Goal: Communication & Community: Answer question/provide support

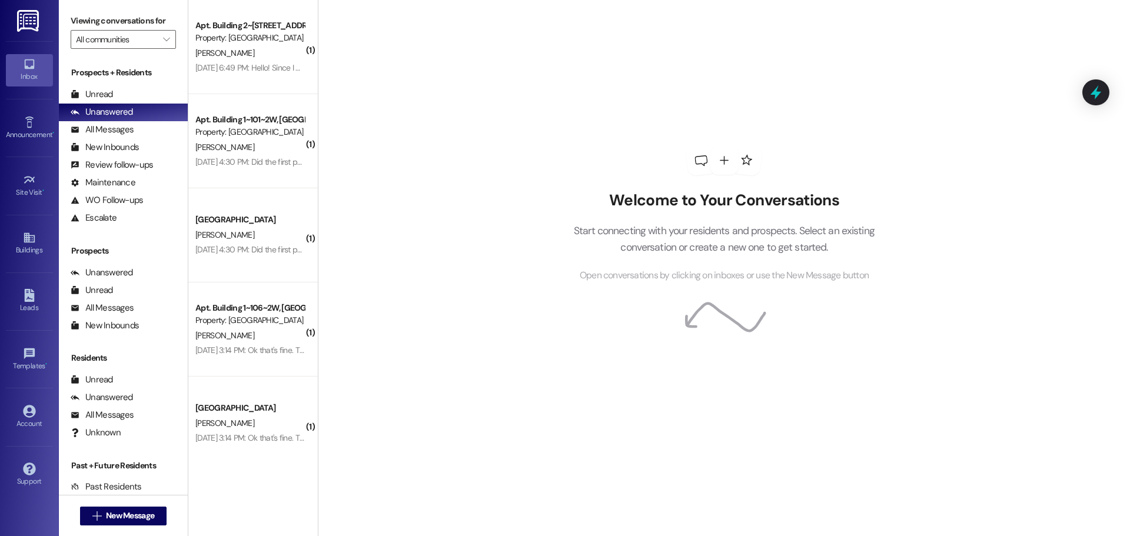
click at [264, 65] on div "[DATE] 6:49 PM: Hello! Since I will not be here for the fall semester, when am …" at bounding box center [393, 67] width 397 height 11
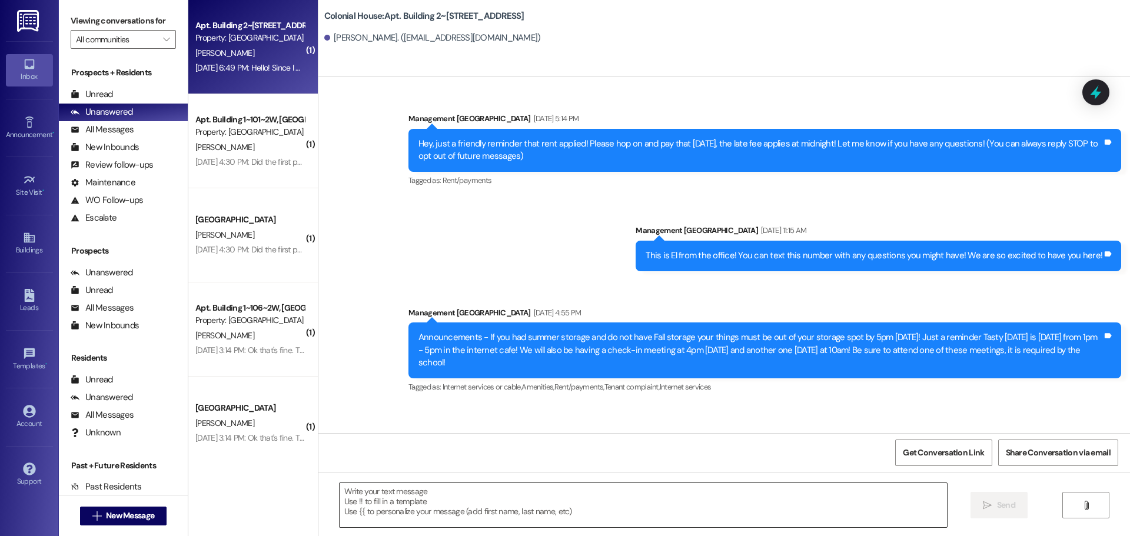
scroll to position [27605, 0]
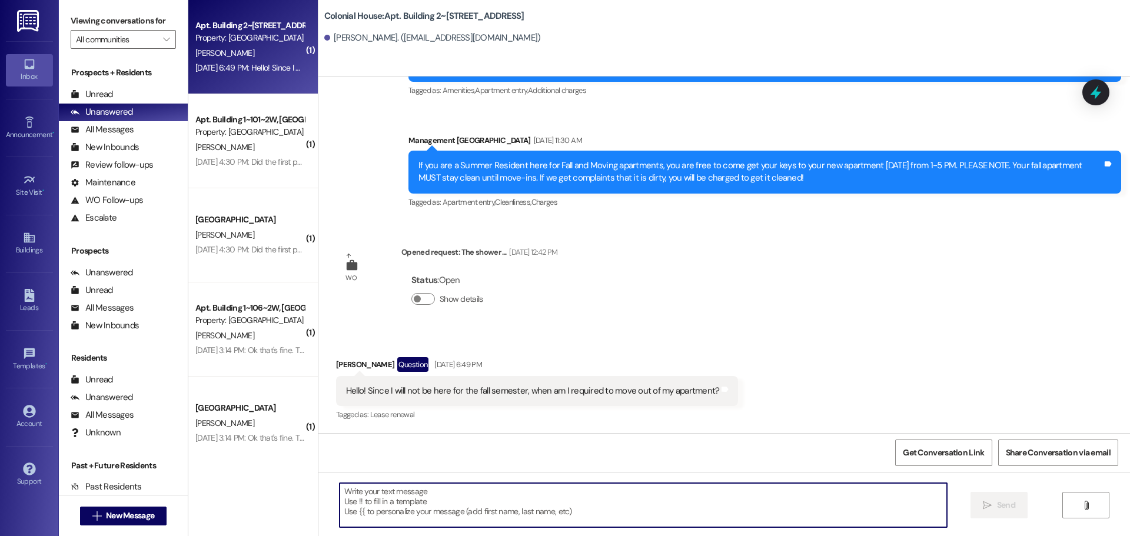
click at [562, 505] on textarea at bounding box center [644, 505] width 608 height 44
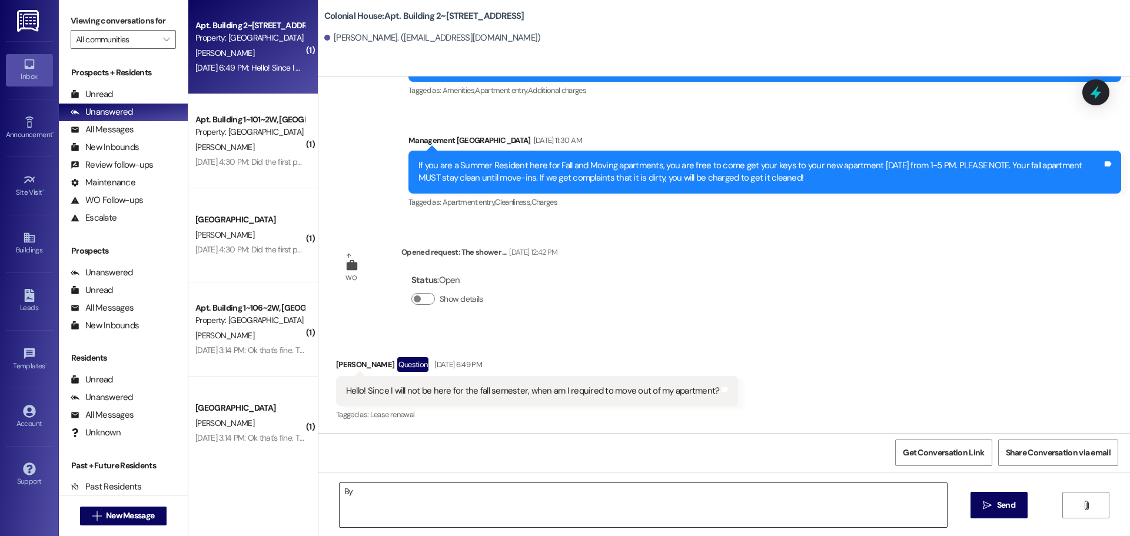
click at [400, 500] on textarea "By" at bounding box center [644, 505] width 608 height 44
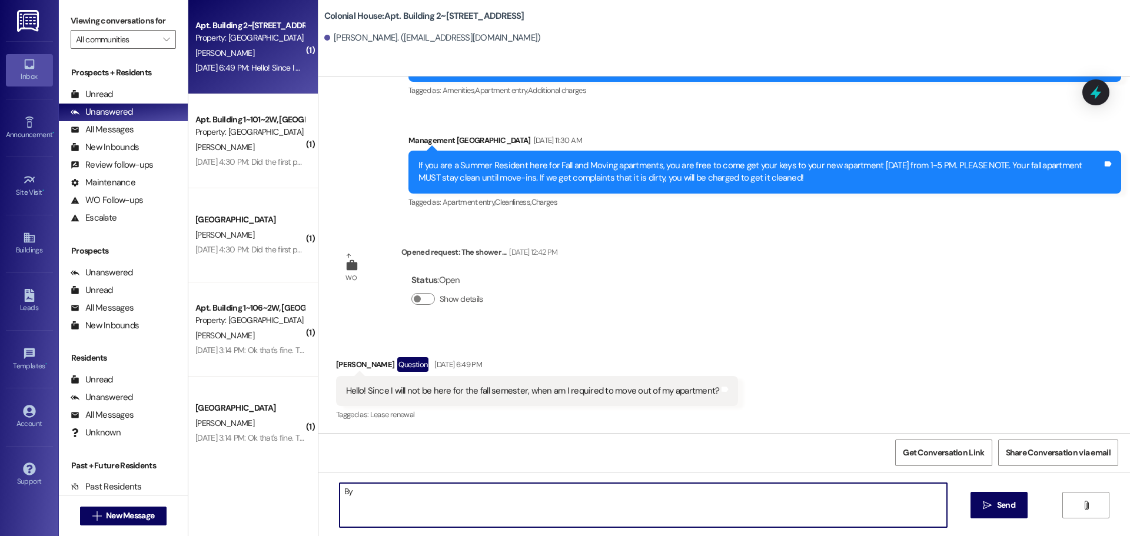
click at [400, 500] on textarea "By" at bounding box center [644, 505] width 608 height 44
click at [391, 510] on textarea "By" at bounding box center [644, 505] width 608 height 44
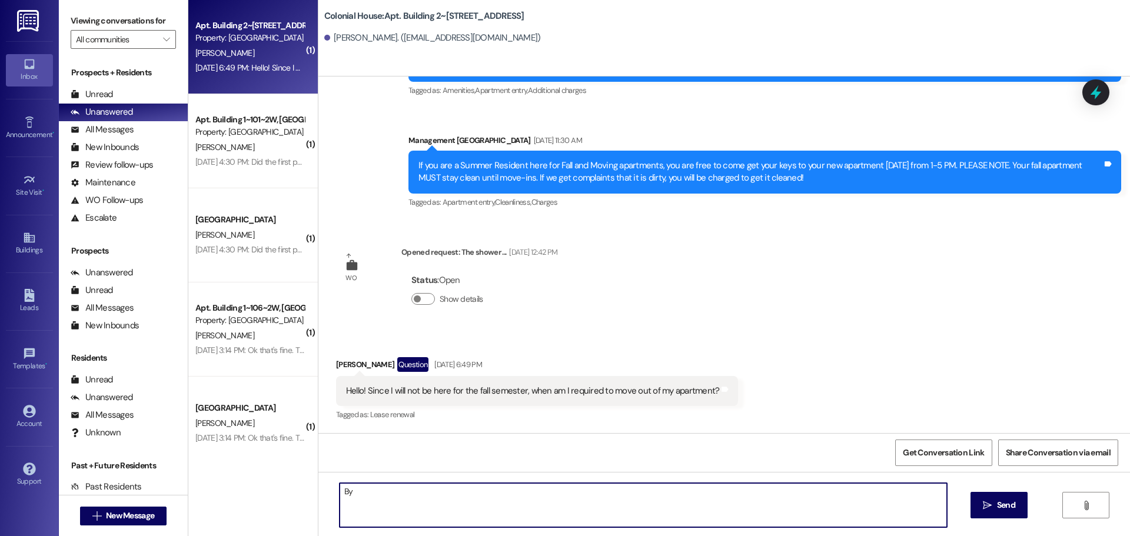
click at [391, 510] on textarea "By" at bounding box center [644, 505] width 608 height 44
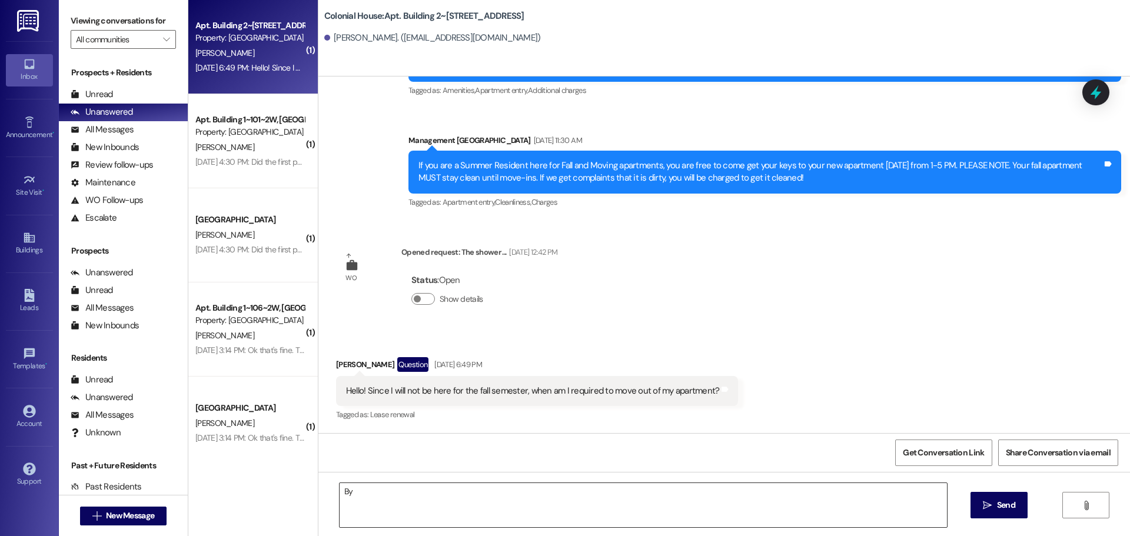
click at [427, 513] on textarea "By" at bounding box center [644, 505] width 608 height 44
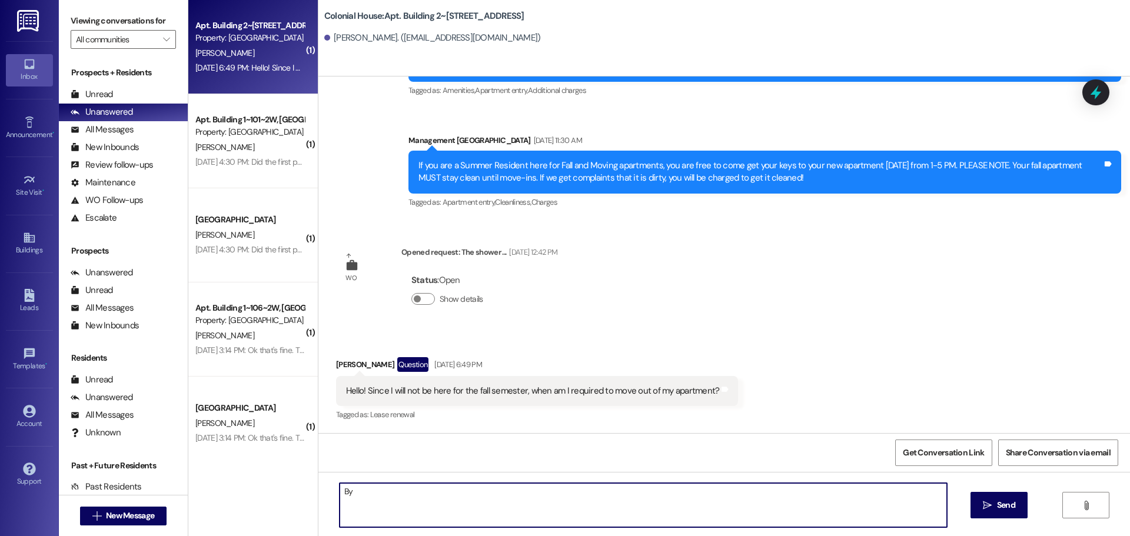
click at [427, 513] on textarea "By" at bounding box center [644, 505] width 608 height 44
type textarea "B"
type textarea "W"
click at [606, 517] on textarea "[DATE] after your White Glove perferably, if Not by" at bounding box center [644, 505] width 608 height 44
drag, startPoint x: 558, startPoint y: 506, endPoint x: 494, endPoint y: 491, distance: 65.3
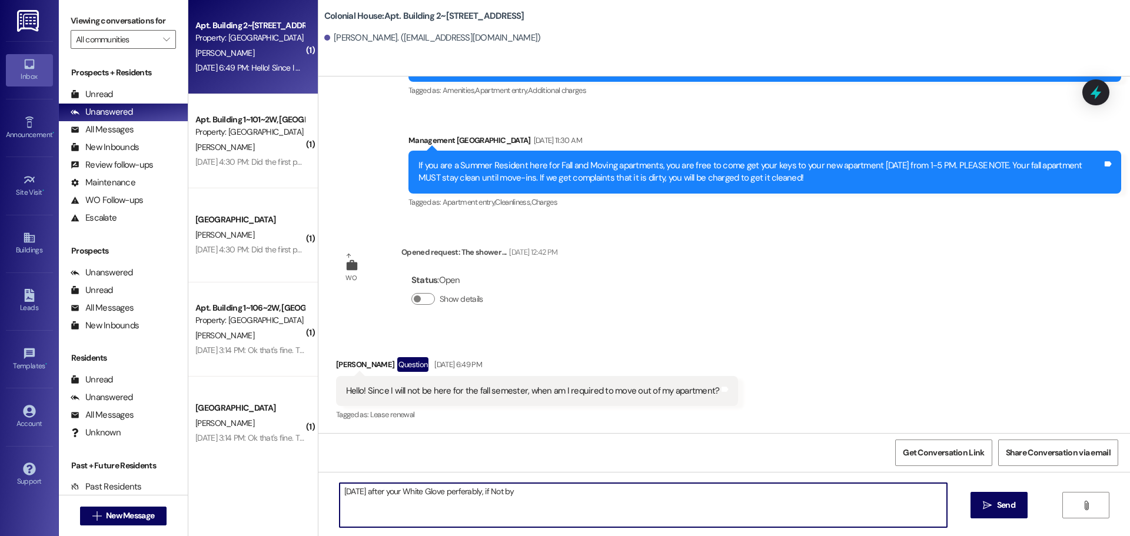
click at [494, 491] on textarea "[DATE] after your White Glove perferably, if Not by" at bounding box center [644, 505] width 608 height 44
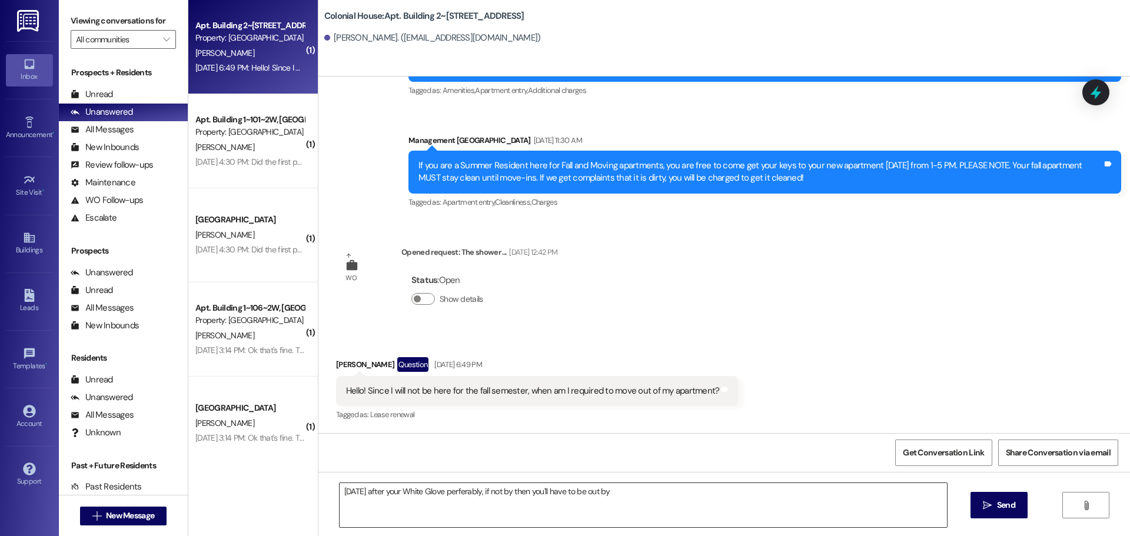
click at [657, 486] on textarea "[DATE] after your White Glove perferably, if not by then you'll have to be out …" at bounding box center [644, 505] width 608 height 44
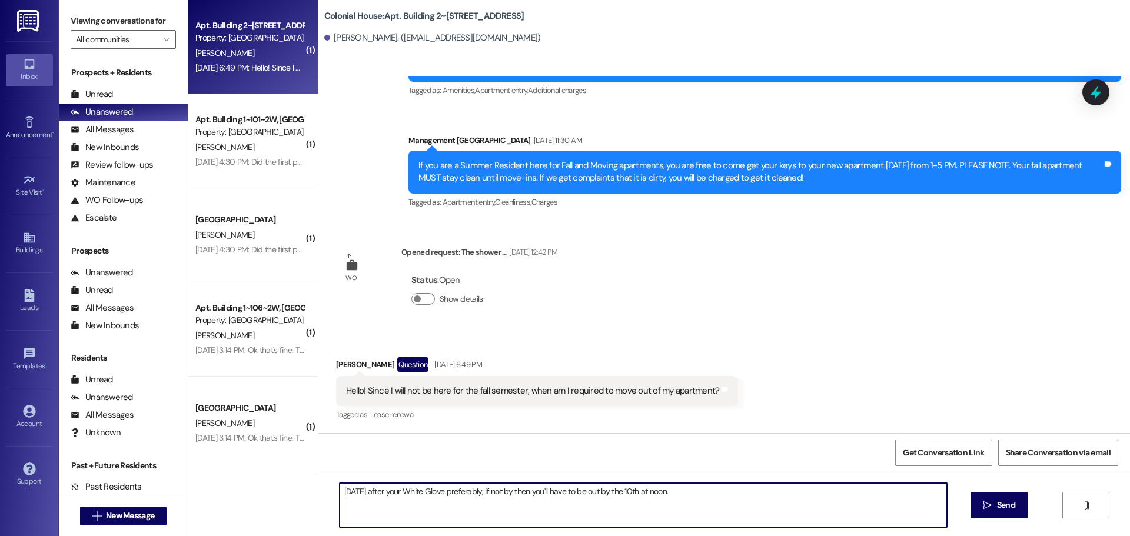
type textarea "[DATE] after your White Glove preferably, if not by then you'll have to be out …"
click at [656, 479] on div "[DATE] after your White Glove preferably, if not by then you'll have to be out …" at bounding box center [725, 516] width 812 height 88
click at [662, 498] on textarea "[DATE] after your White Glove preferably, if not by then you'll have to be out …" at bounding box center [644, 505] width 608 height 44
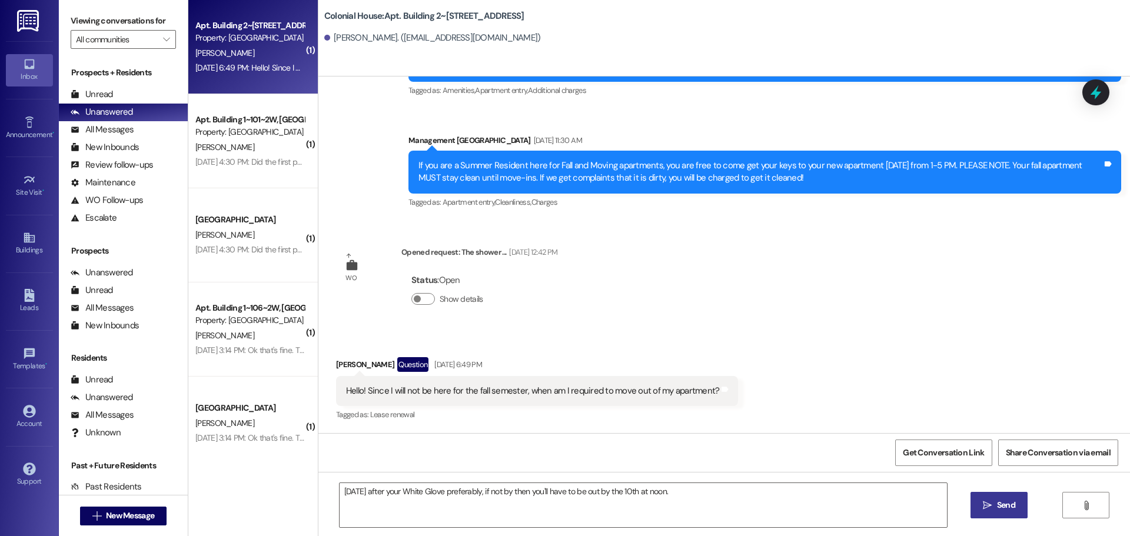
click at [1007, 508] on span "Send" at bounding box center [1006, 505] width 18 height 12
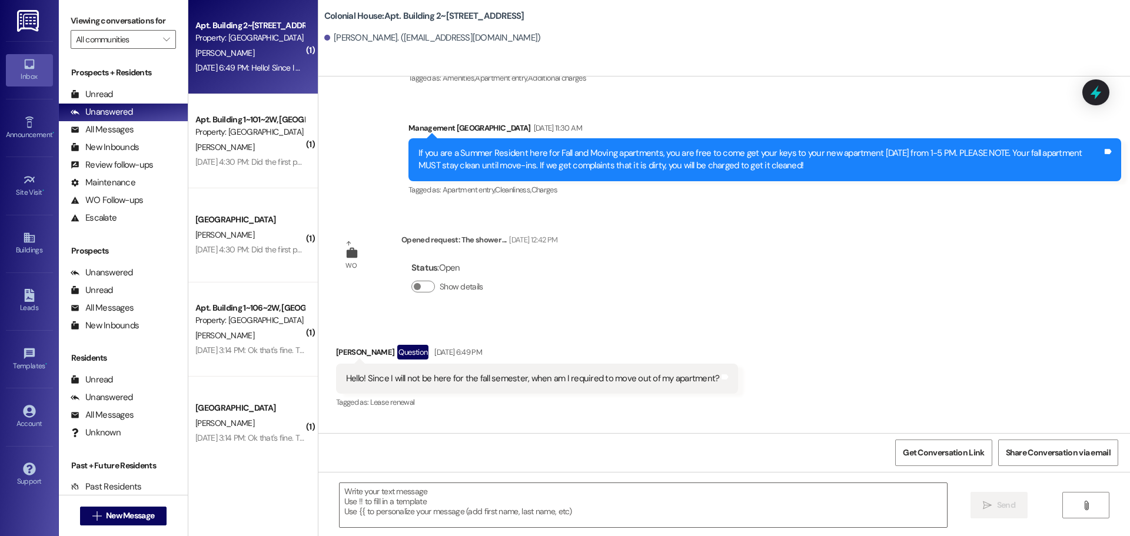
scroll to position [27604, 0]
